Goal: Find specific page/section: Find specific page/section

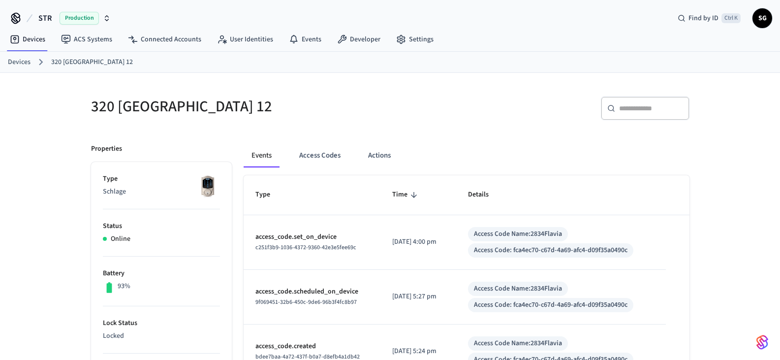
click at [12, 61] on link "Devices" at bounding box center [19, 62] width 23 height 10
